Goal: Complete application form

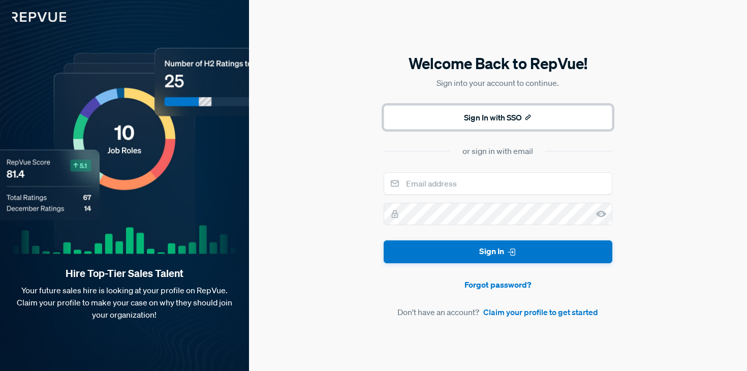
click at [463, 120] on button "Sign In with SSO" at bounding box center [498, 117] width 229 height 24
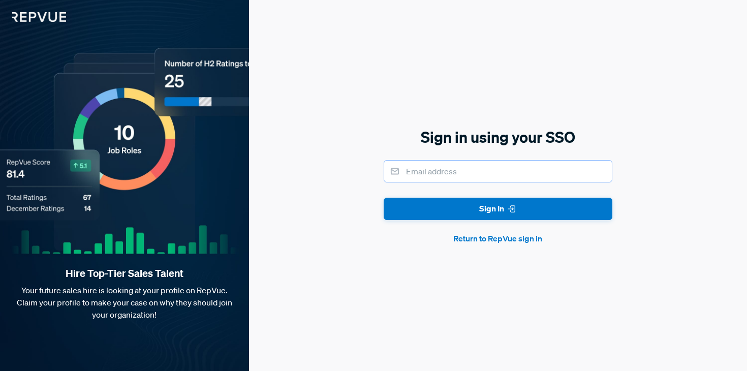
click at [436, 176] on input "email" at bounding box center [498, 171] width 229 height 22
type input "[EMAIL_ADDRESS][DOMAIN_NAME]"
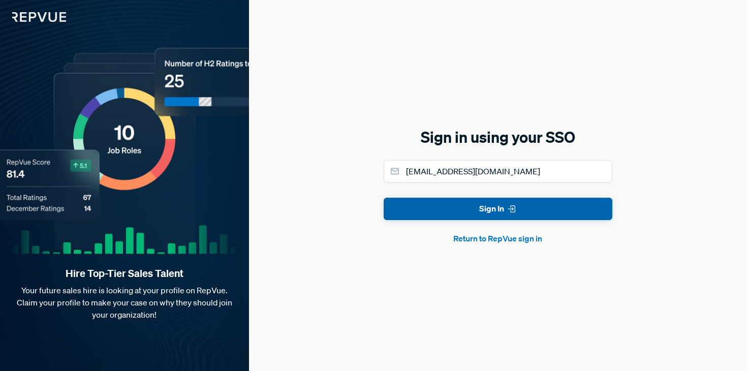
click at [481, 211] on button "Sign In" at bounding box center [498, 209] width 229 height 23
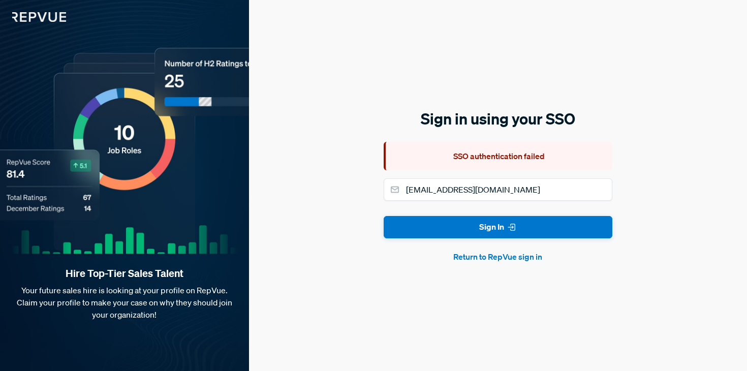
click at [492, 253] on button "Return to RepVue sign in" at bounding box center [498, 257] width 229 height 12
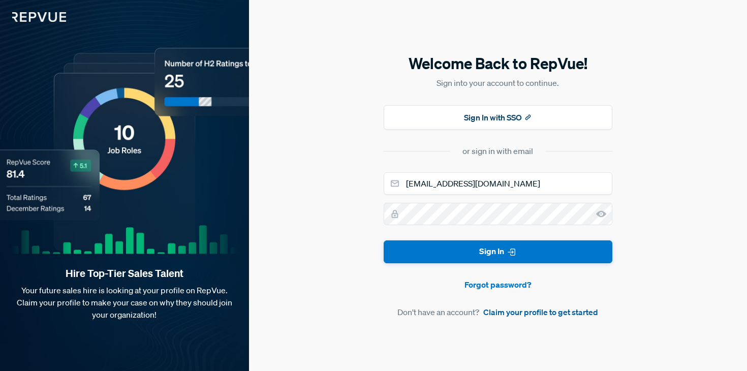
click at [513, 311] on link "Claim your profile to get started" at bounding box center [540, 312] width 115 height 12
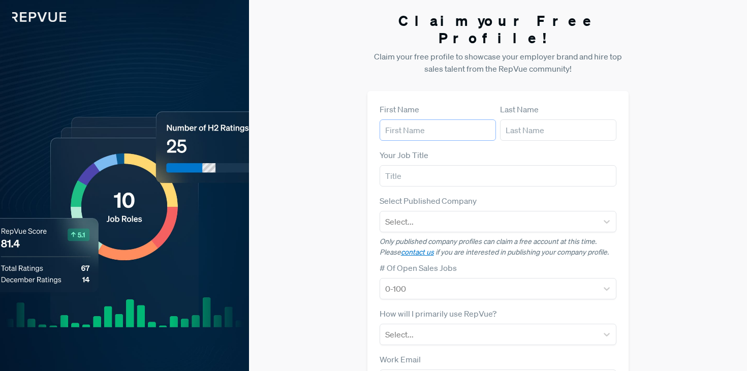
click at [414, 119] on input "text" at bounding box center [438, 129] width 116 height 21
type input "[PERSON_NAME]"
type input "VP of Sales"
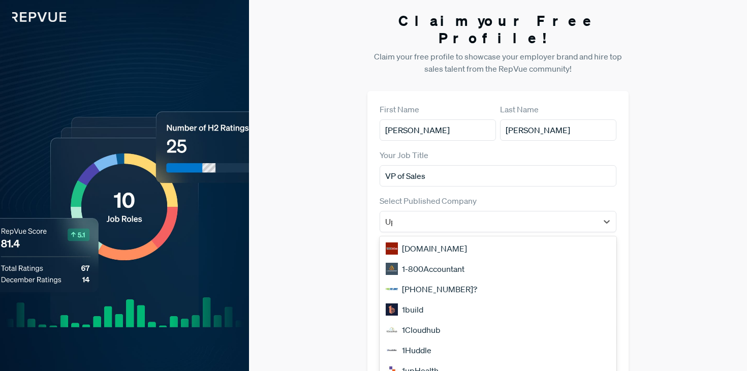
scroll to position [5, 0]
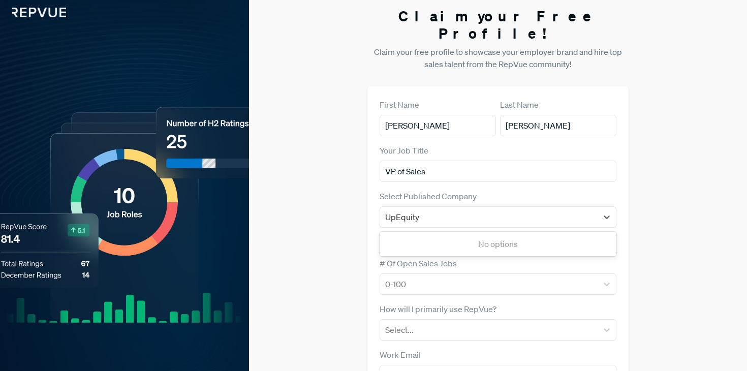
type input "UpEquity"
click at [354, 185] on div "Claim your Free Profile! Claim your free profile to showcase your employer bran…" at bounding box center [498, 250] width 498 height 511
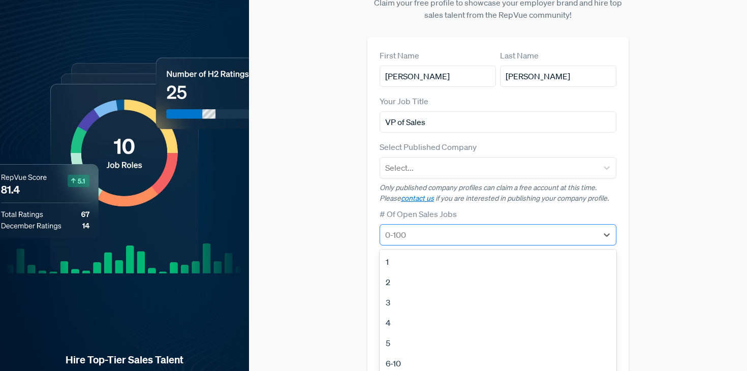
click at [403, 228] on div at bounding box center [489, 235] width 208 height 14
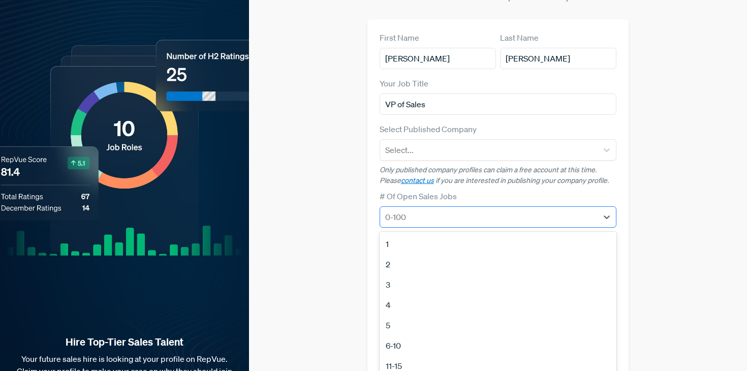
scroll to position [72, 0]
click at [392, 254] on div "2" at bounding box center [498, 264] width 237 height 20
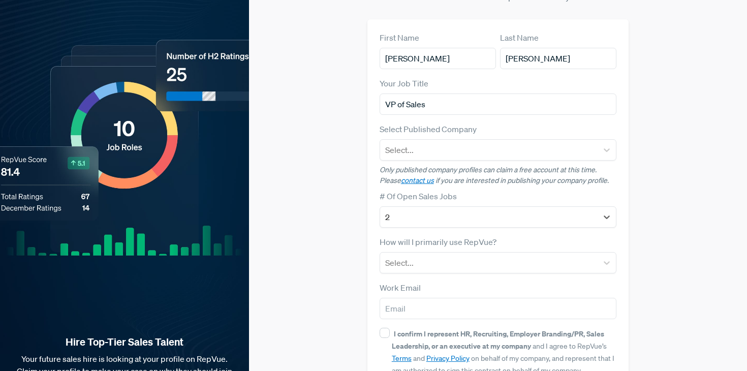
click at [377, 213] on div "First Name [PERSON_NAME] Last Name [PERSON_NAME] Your Job Title VP of Sales Sel…" at bounding box center [498, 223] width 262 height 408
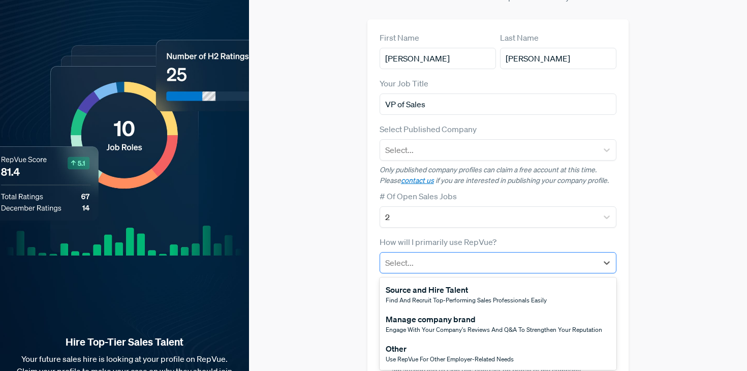
click at [398, 256] on div at bounding box center [489, 263] width 208 height 14
click at [404, 343] on div "Other" at bounding box center [450, 349] width 128 height 12
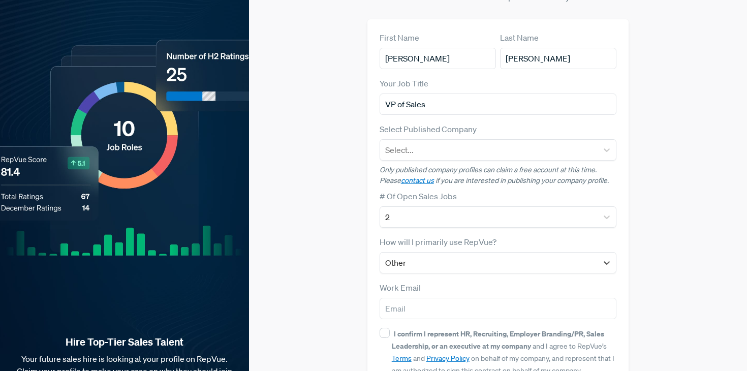
scroll to position [123, 0]
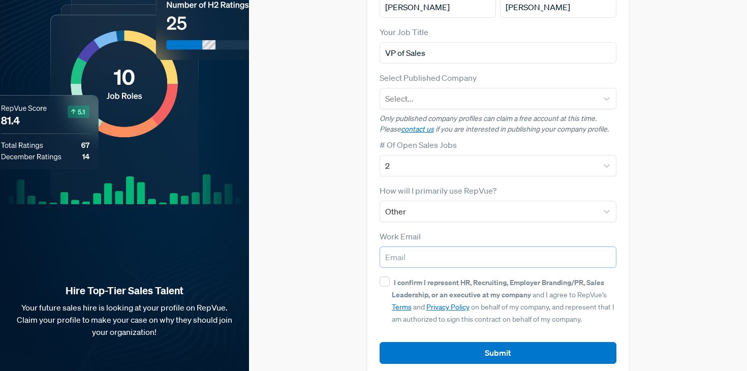
click at [404, 247] on input "email" at bounding box center [498, 257] width 237 height 21
type input "[EMAIL_ADDRESS][DOMAIN_NAME]"
click at [403, 247] on input "[EMAIL_ADDRESS][DOMAIN_NAME]" at bounding box center [498, 257] width 237 height 21
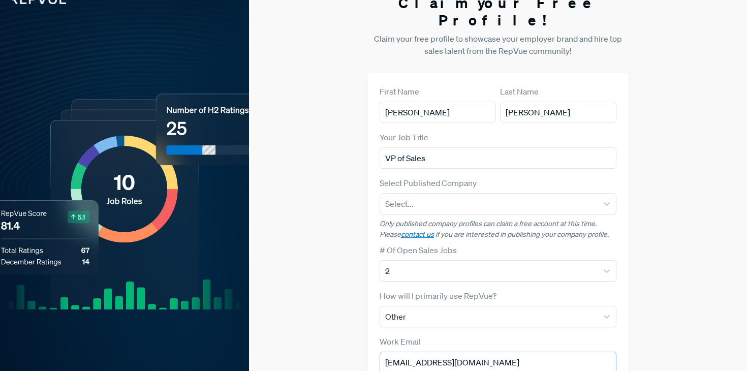
scroll to position [0, 0]
